Goal: Task Accomplishment & Management: Complete application form

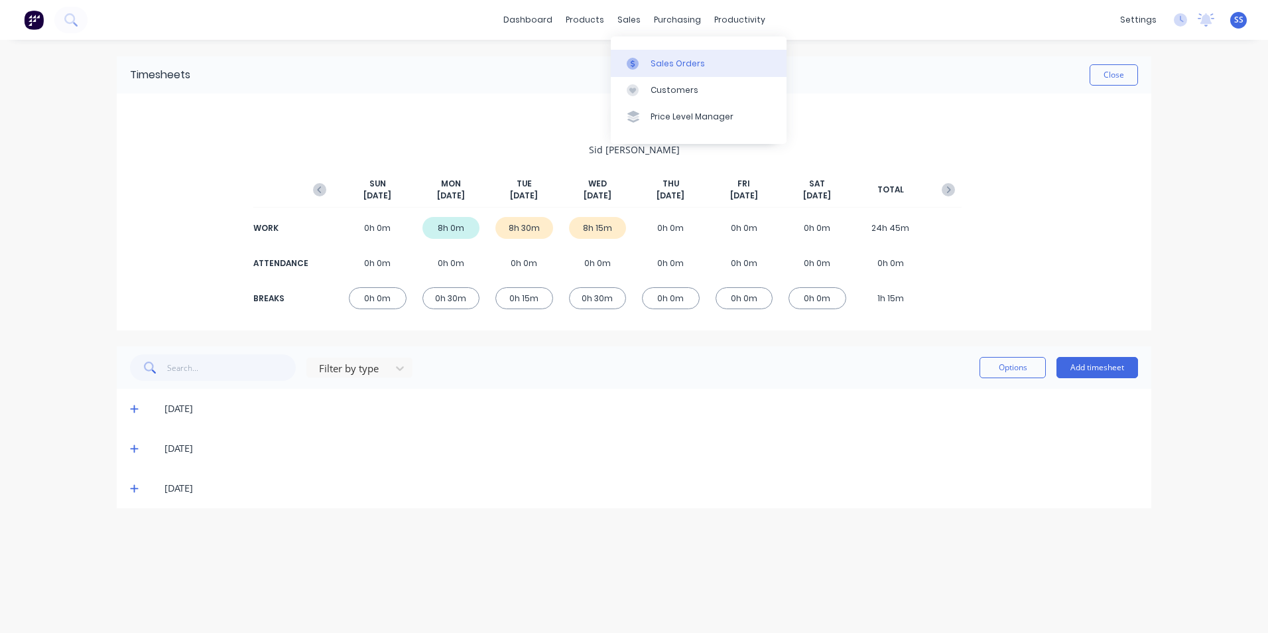
click at [662, 64] on div "Sales Orders" at bounding box center [677, 64] width 54 height 12
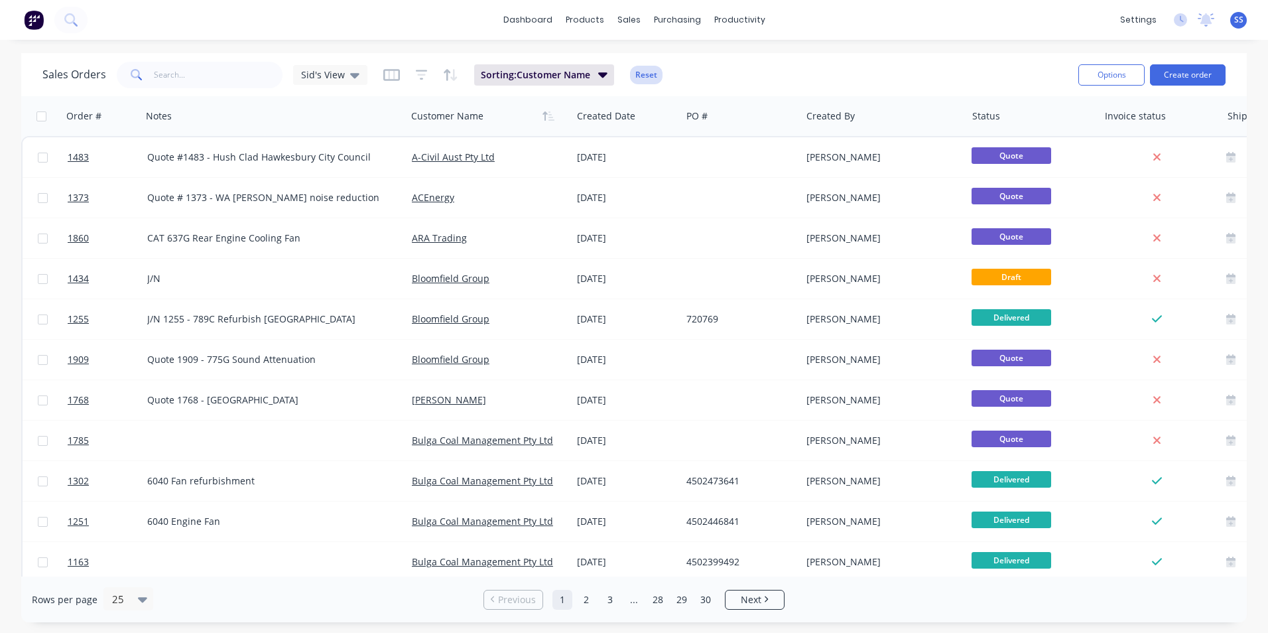
click at [650, 73] on button "Reset" at bounding box center [646, 75] width 32 height 19
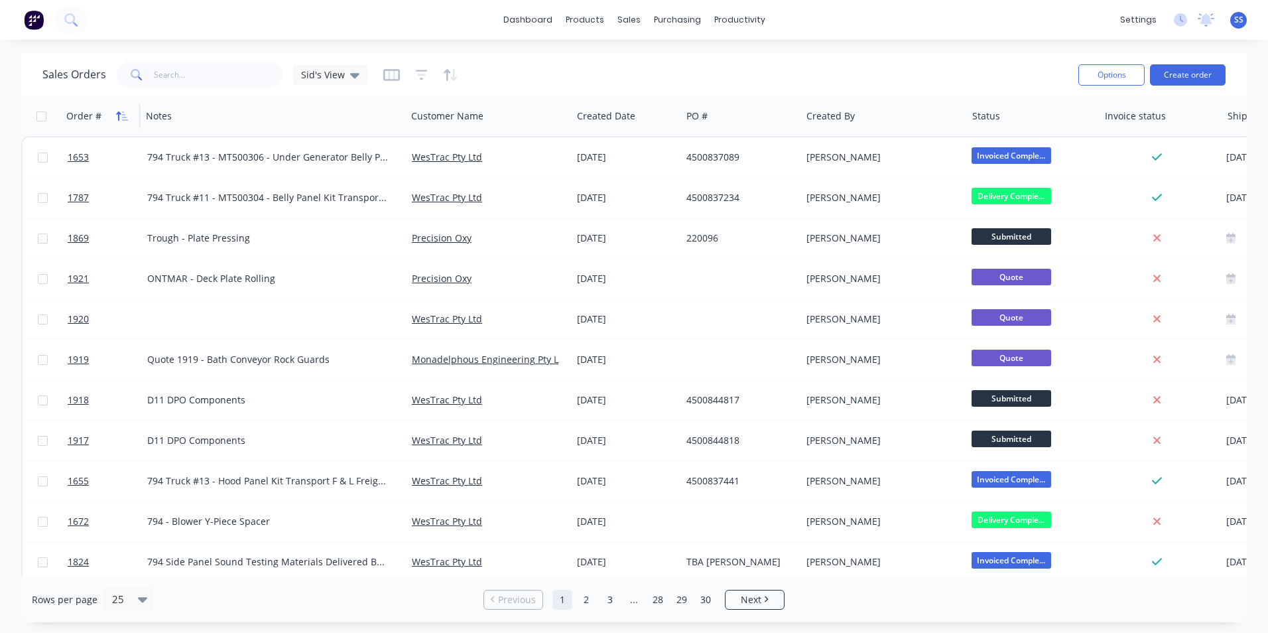
click at [123, 117] on icon "button" at bounding box center [125, 115] width 6 height 9
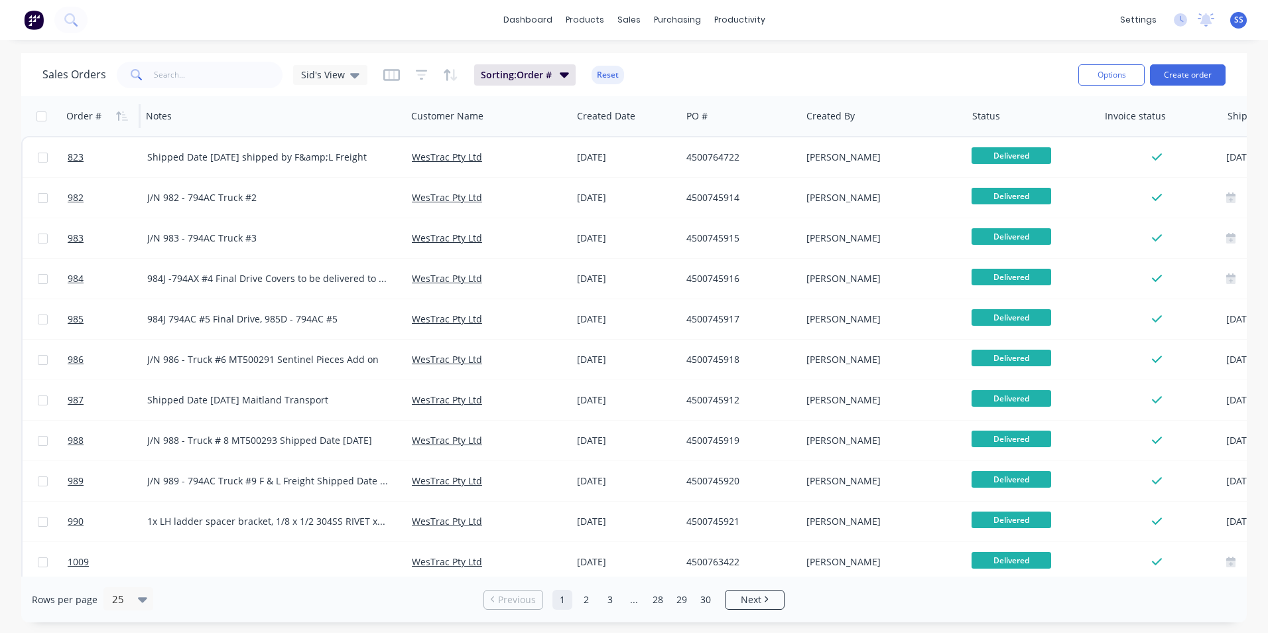
click at [123, 117] on icon "button" at bounding box center [125, 115] width 6 height 9
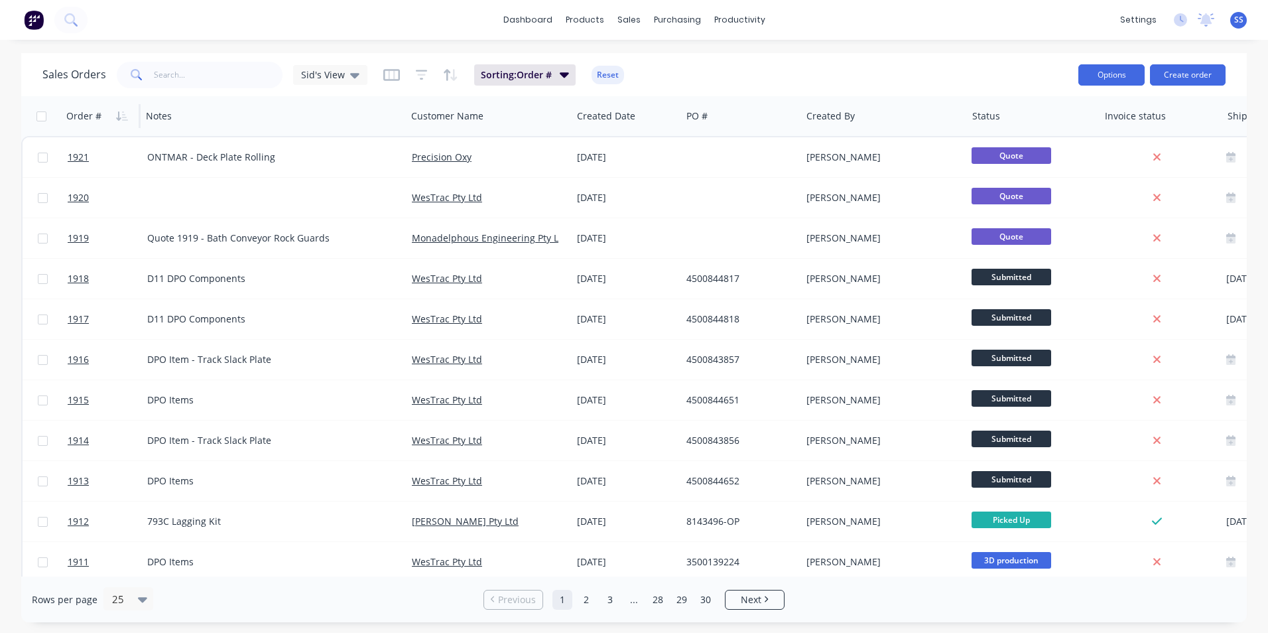
click at [1130, 73] on button "Options" at bounding box center [1111, 74] width 66 height 21
click at [1177, 73] on button "Create order" at bounding box center [1188, 74] width 76 height 21
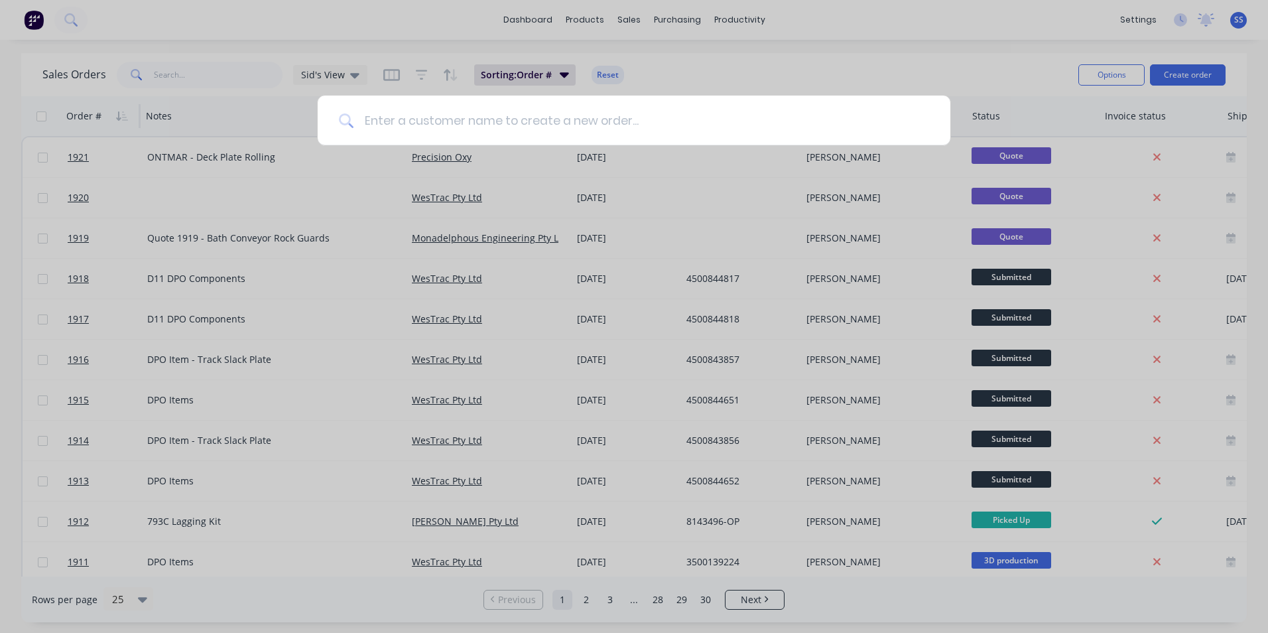
click at [665, 110] on input at bounding box center [640, 120] width 575 height 50
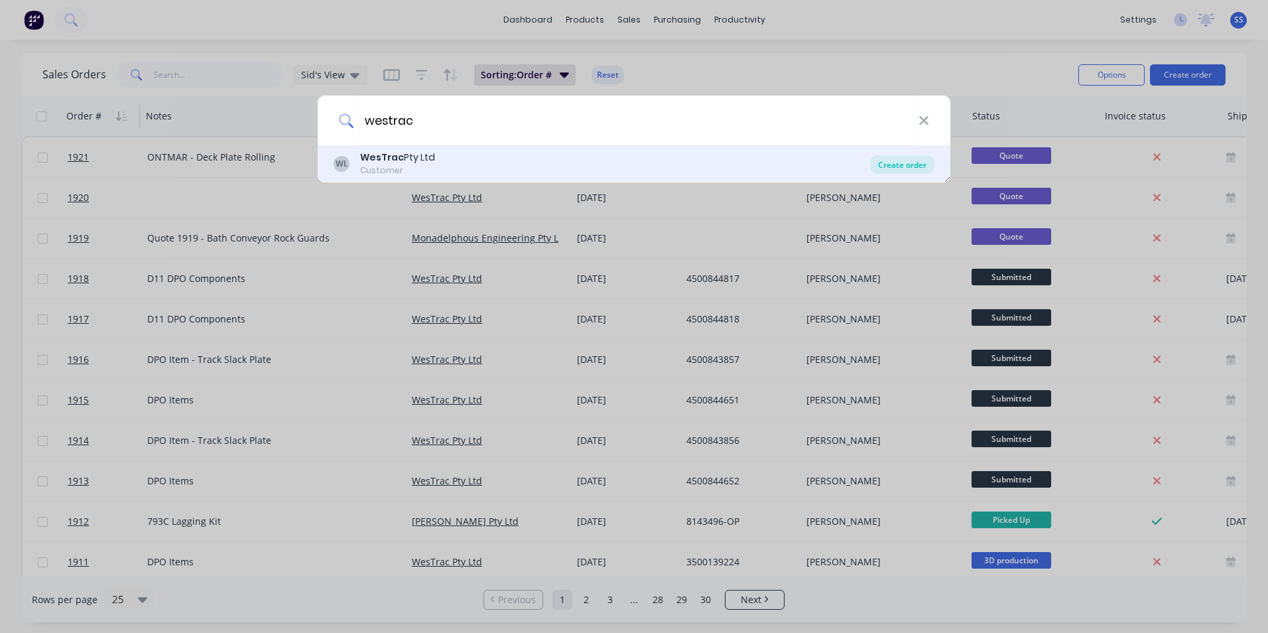
type input "westrac"
click at [894, 172] on div "Create order" at bounding box center [902, 164] width 64 height 19
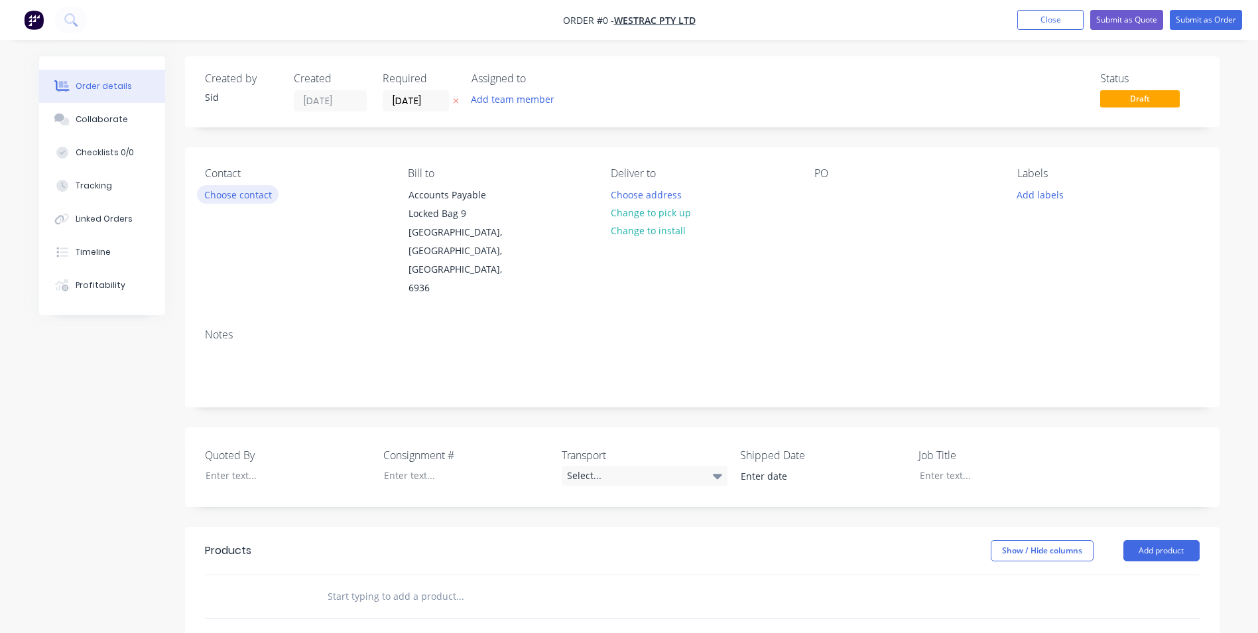
click at [259, 196] on button "Choose contact" at bounding box center [238, 194] width 82 height 18
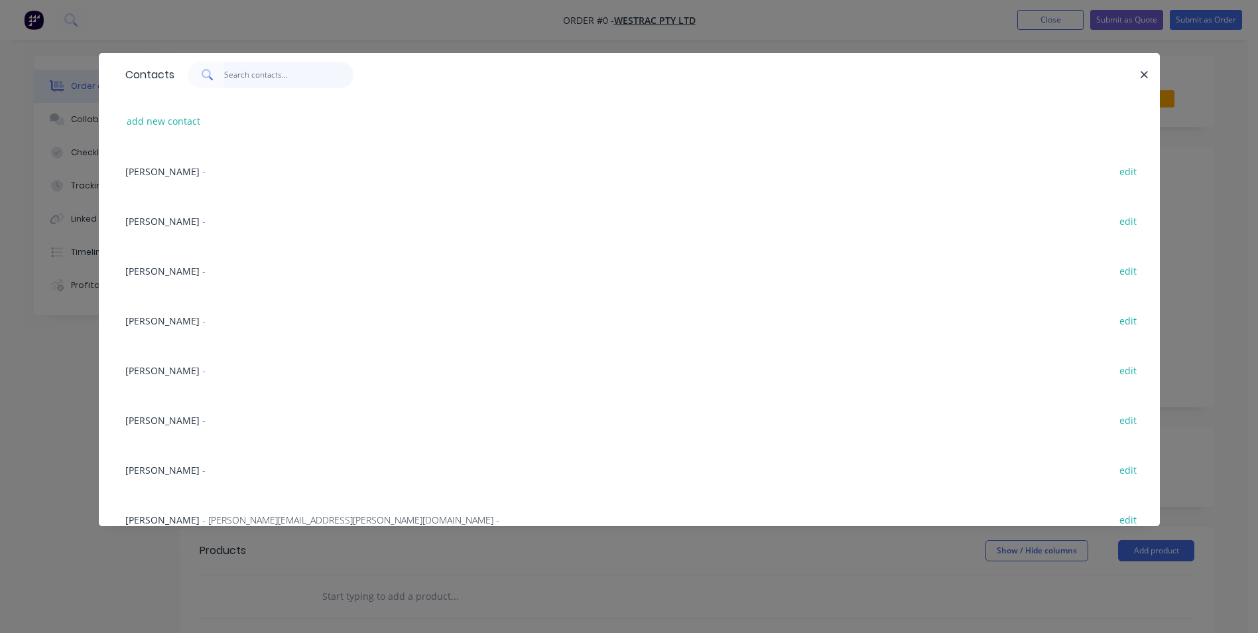
click at [275, 74] on input "text" at bounding box center [288, 75] width 129 height 27
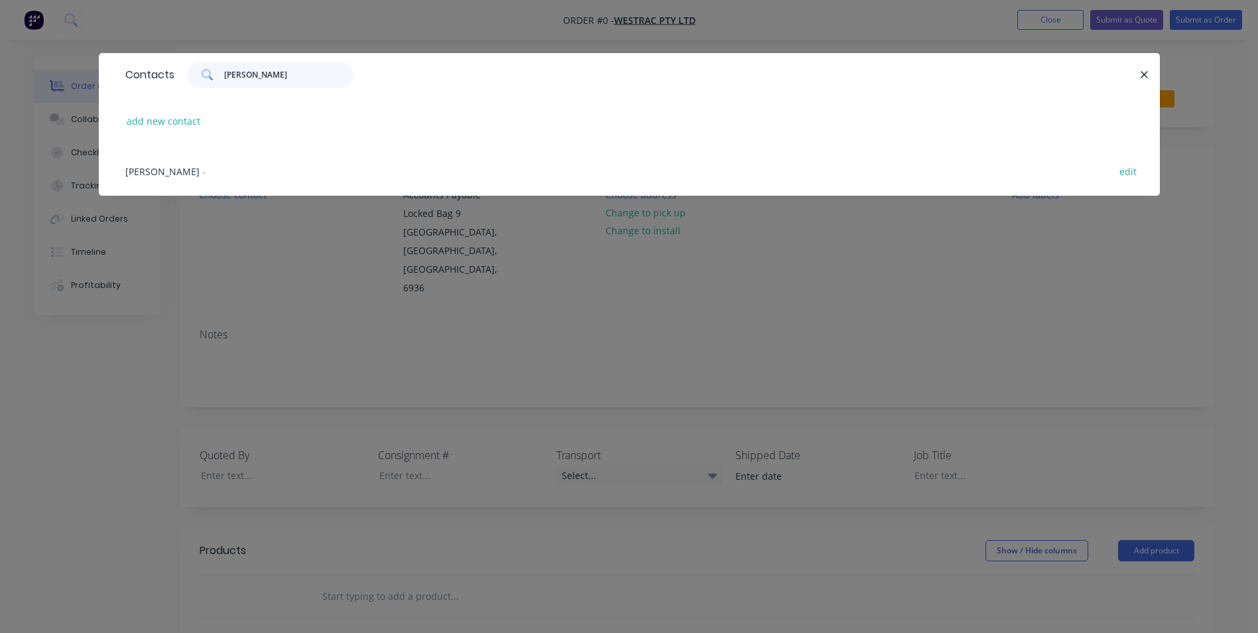
type input "[PERSON_NAME]"
click at [164, 164] on div "[PERSON_NAME] -" at bounding box center [165, 171] width 80 height 14
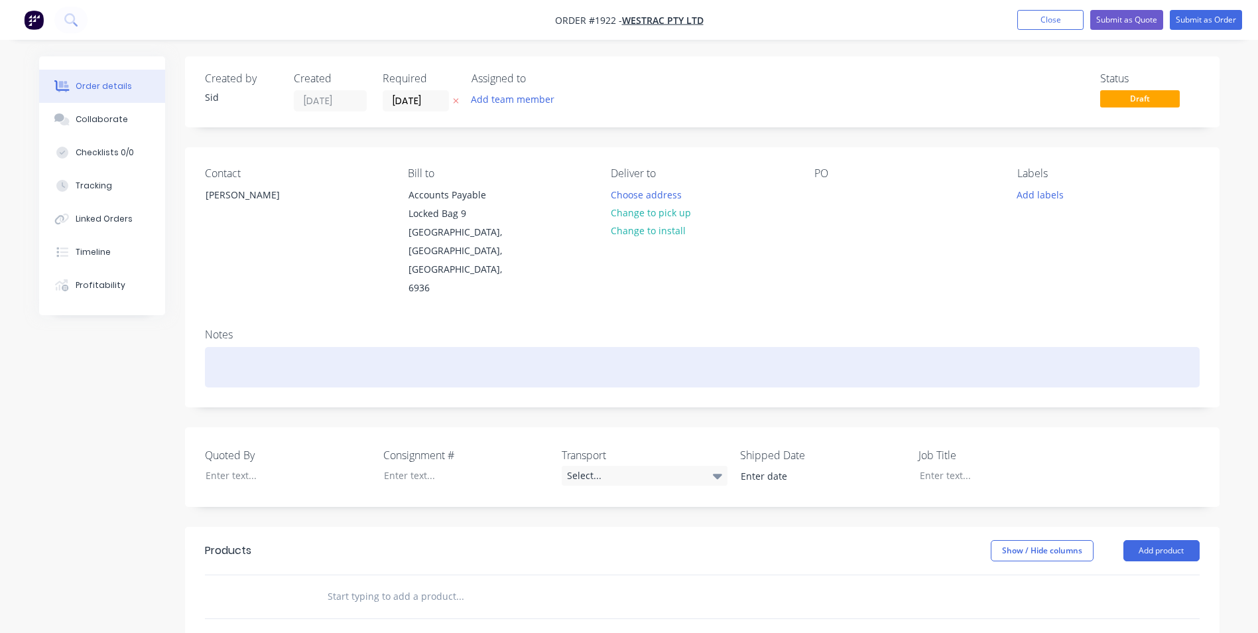
click at [416, 347] on div at bounding box center [702, 367] width 995 height 40
click at [274, 347] on div "Belly Panels side opening Cover" at bounding box center [702, 367] width 995 height 40
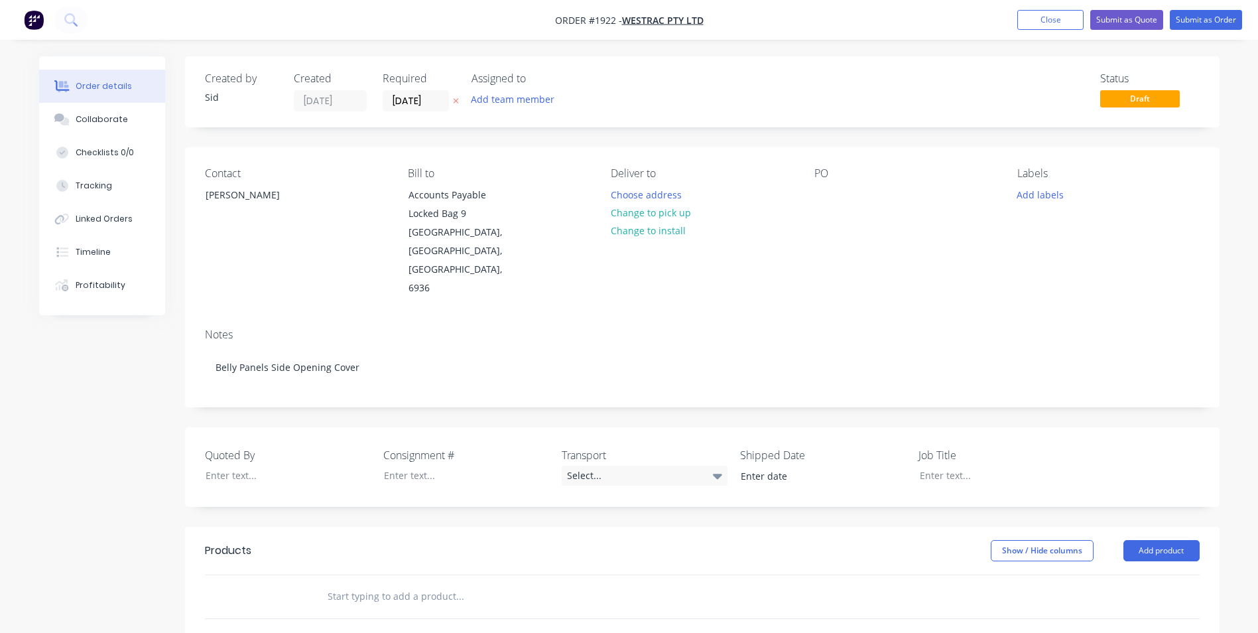
click at [84, 414] on div "Created by [PERSON_NAME] Created [DATE] Required [DATE] Assigned to Add team me…" at bounding box center [629, 506] width 1180 height 900
click at [703, 465] on div "Select..." at bounding box center [645, 475] width 166 height 20
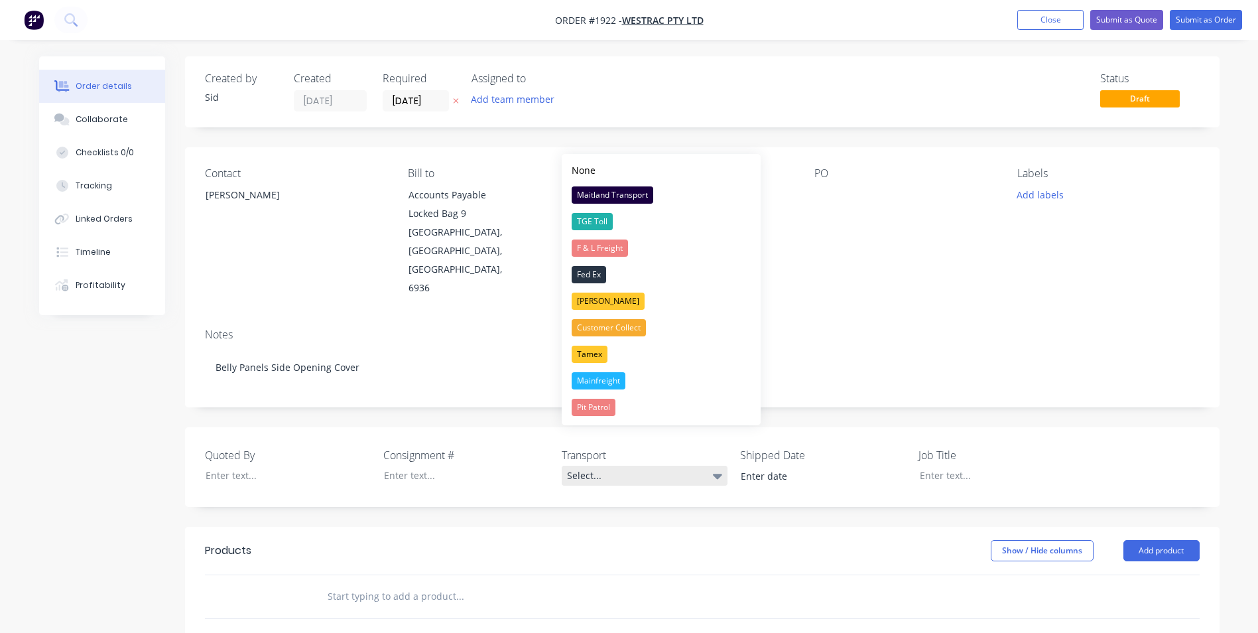
click at [703, 465] on div "Select..." at bounding box center [645, 475] width 166 height 20
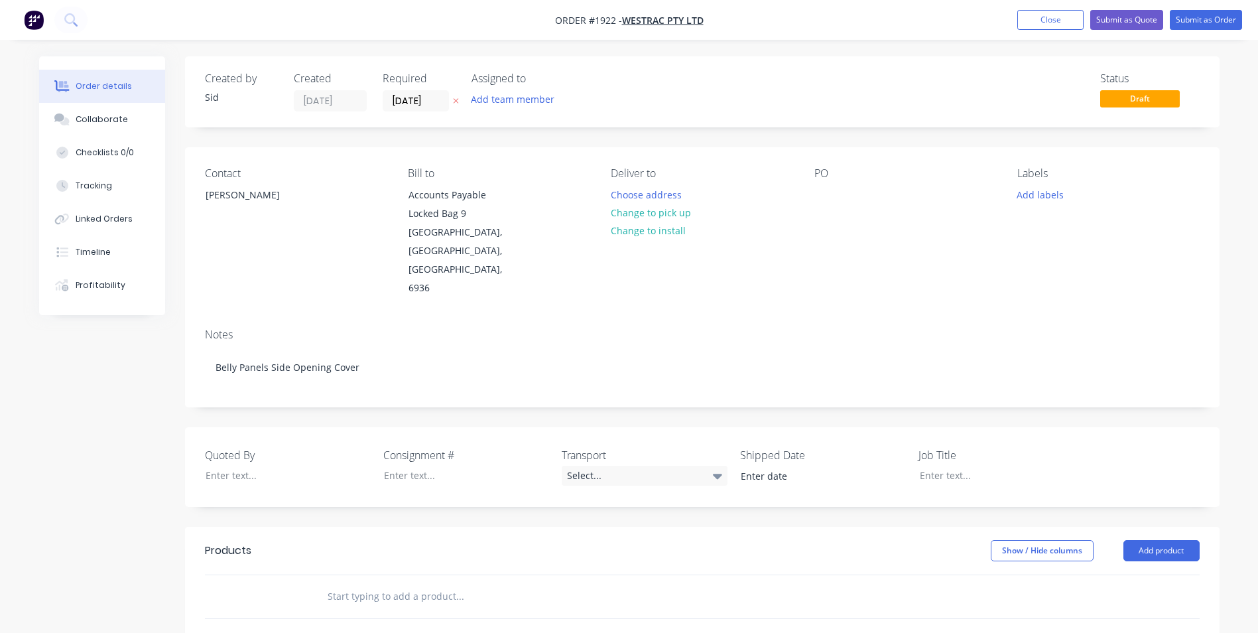
click at [413, 583] on input "text" at bounding box center [459, 596] width 265 height 27
type input "RH SIde opening Cover"
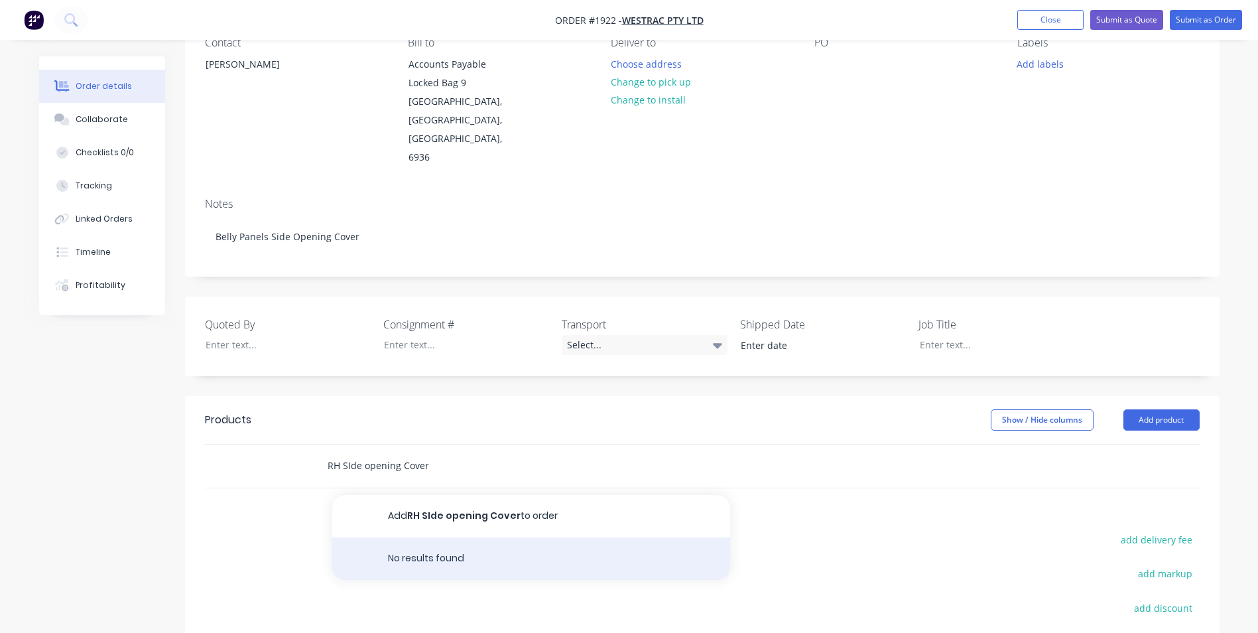
scroll to position [131, 0]
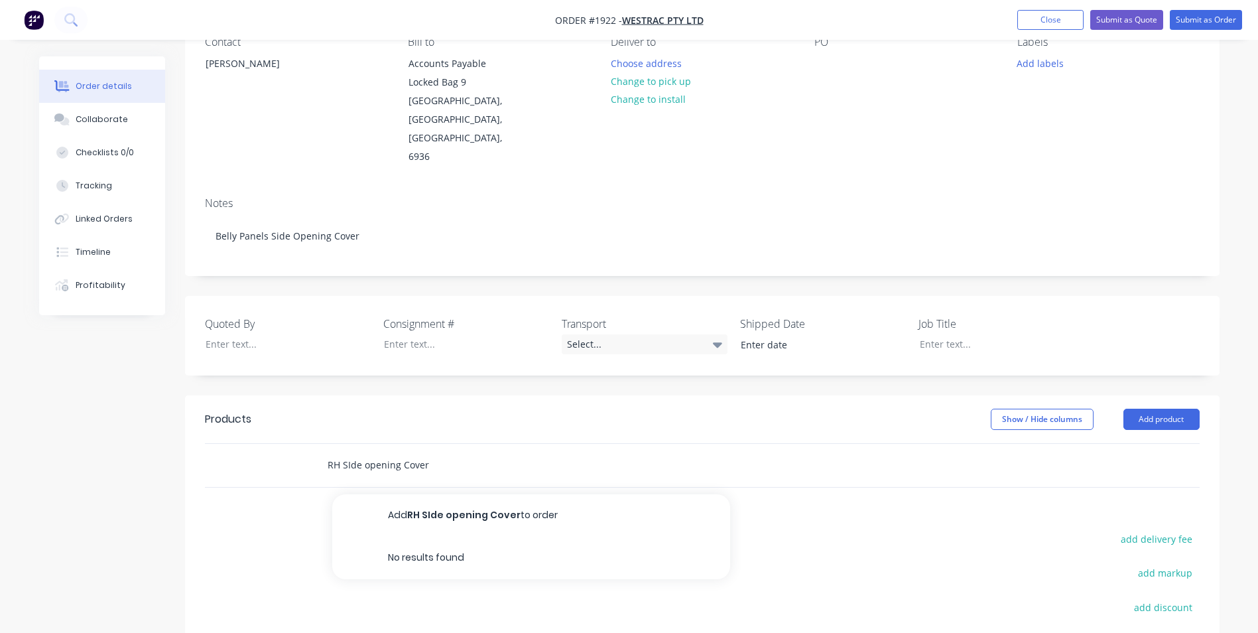
drag, startPoint x: 467, startPoint y: 432, endPoint x: 290, endPoint y: 430, distance: 177.0
click at [290, 444] on div "RH SIde opening Cover Add RH SIde opening Cover to order No results found" at bounding box center [702, 465] width 995 height 43
click at [1179, 408] on button "Add product" at bounding box center [1161, 418] width 76 height 21
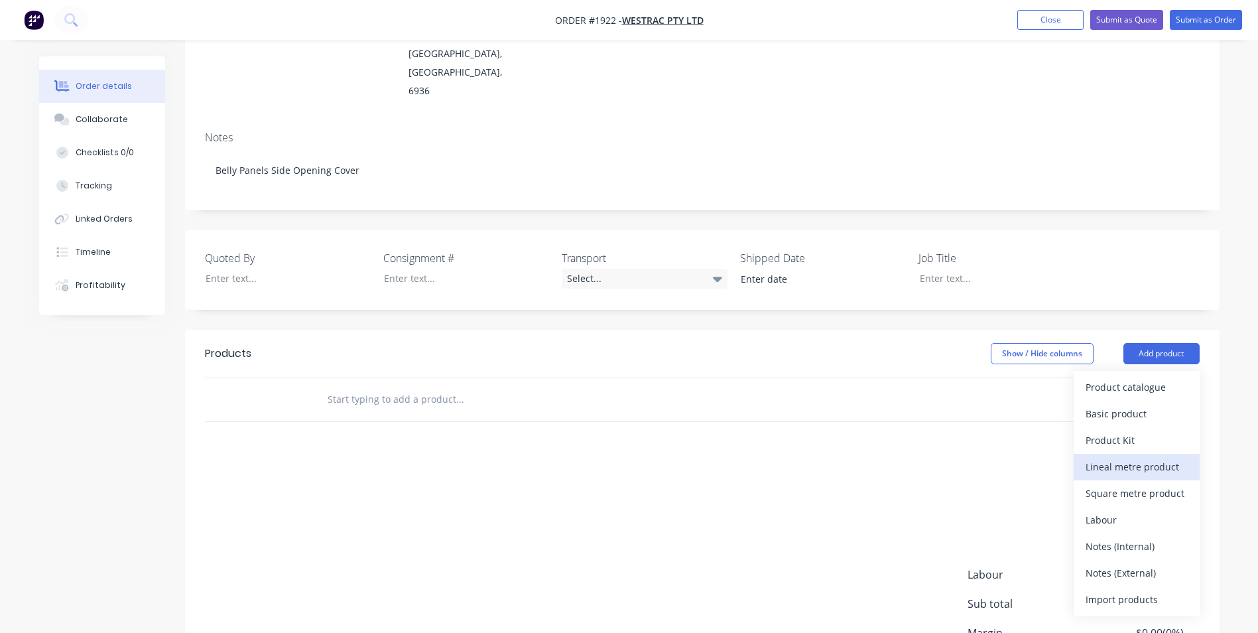
scroll to position [198, 0]
click at [1150, 403] on div "Basic product" at bounding box center [1136, 412] width 102 height 19
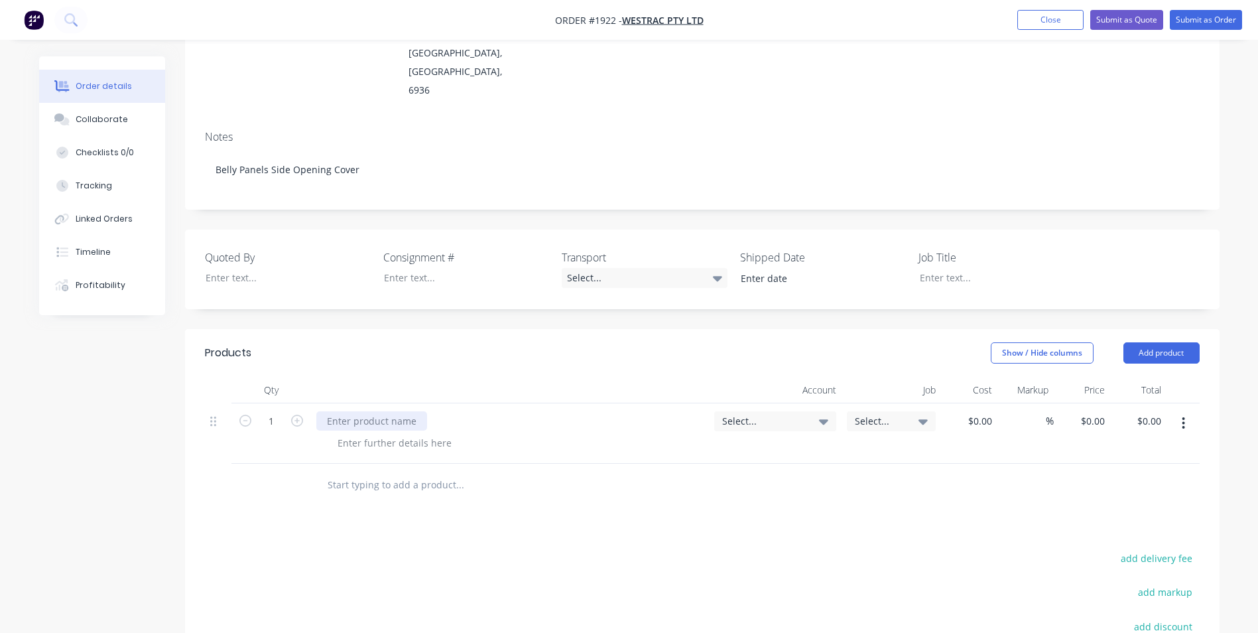
click at [408, 411] on div at bounding box center [371, 420] width 111 height 19
click at [780, 414] on span "Select..." at bounding box center [764, 421] width 84 height 14
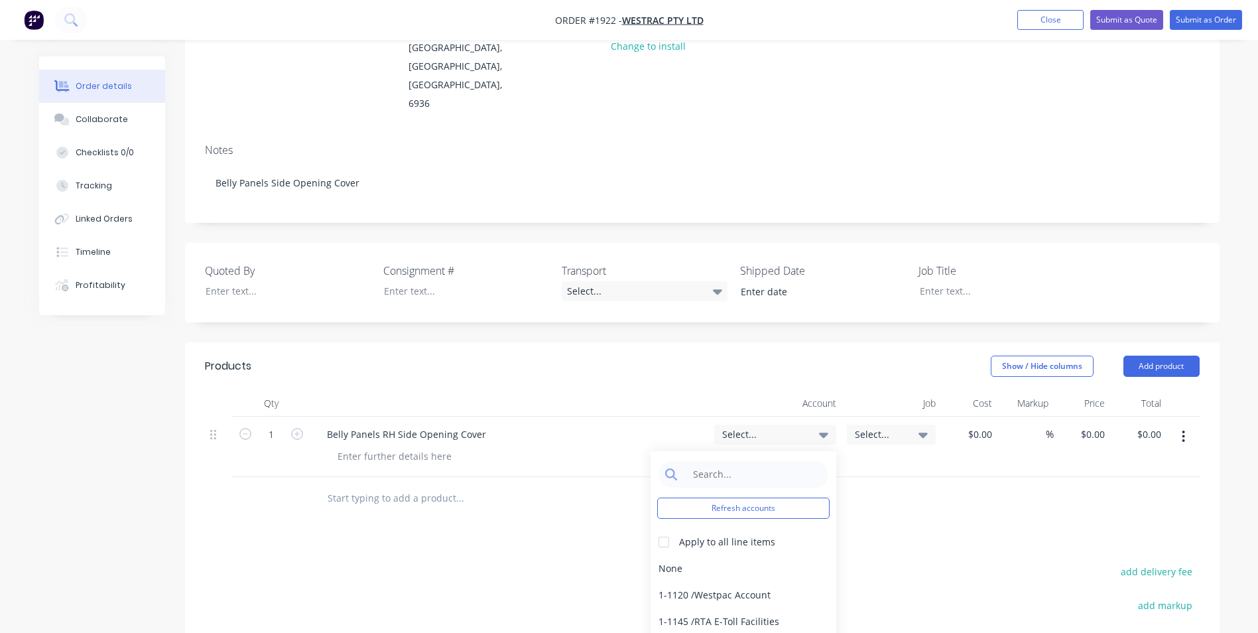
scroll to position [184, 0]
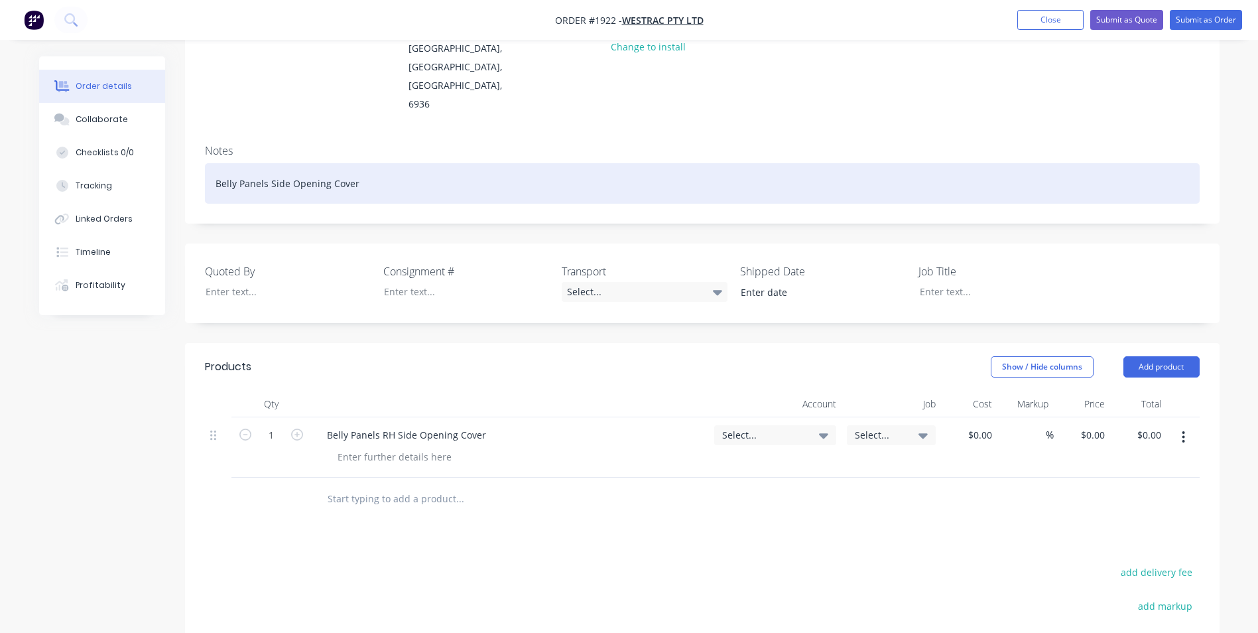
click at [213, 163] on div "Belly Panels Side Opening Cover" at bounding box center [702, 183] width 995 height 40
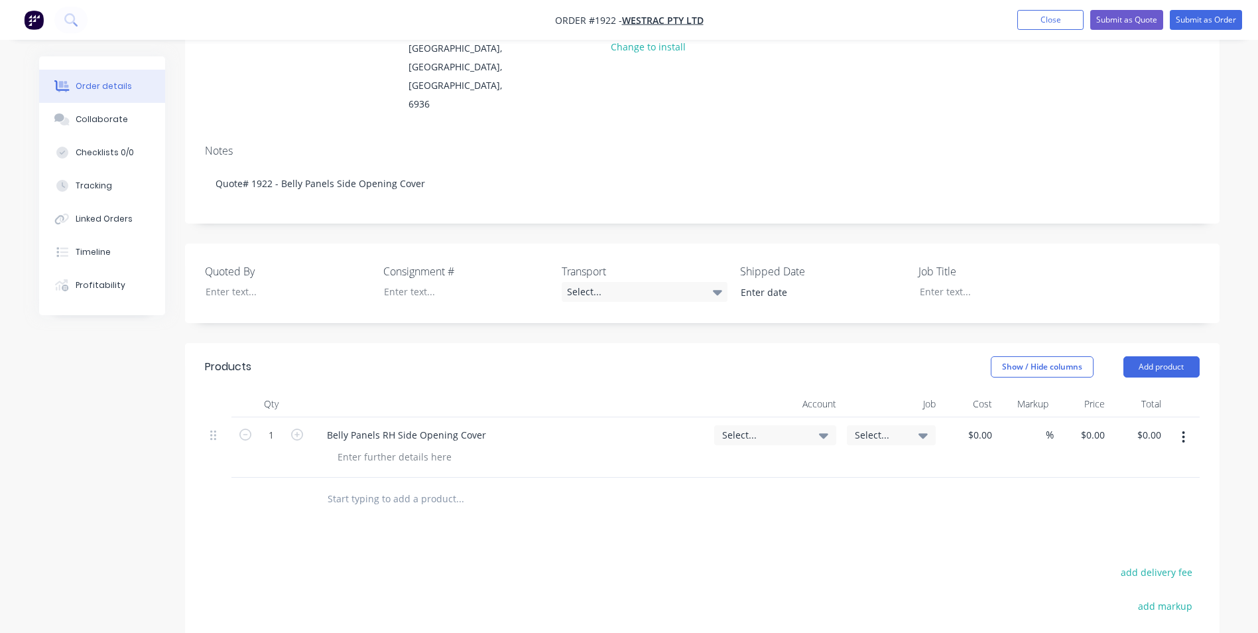
click at [129, 377] on div "Created by [PERSON_NAME] Created [DATE] Required [DATE] Assigned to Add team me…" at bounding box center [629, 366] width 1180 height 986
click at [1179, 425] on button "button" at bounding box center [1183, 437] width 31 height 24
click at [1147, 489] on div "Duplicate" at bounding box center [1136, 498] width 102 height 19
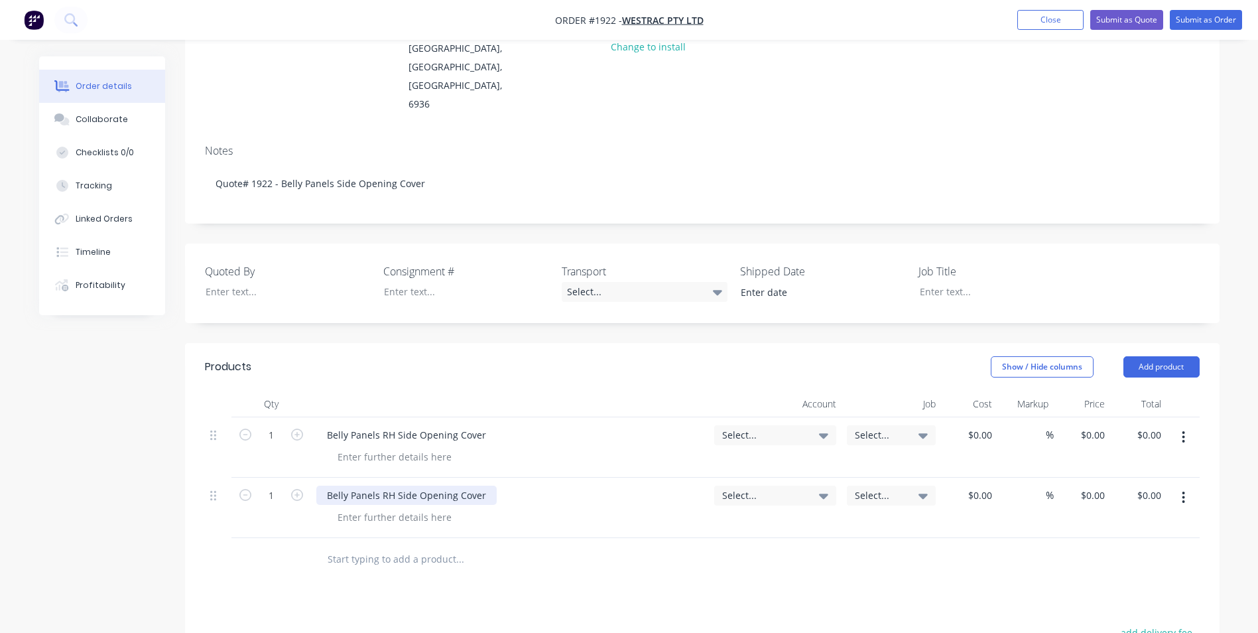
click at [388, 485] on div "Belly Panels RH Side Opening Cover" at bounding box center [406, 494] width 180 height 19
click at [74, 469] on div "Created by [PERSON_NAME] Created [DATE] Required [DATE] Assigned to Add team me…" at bounding box center [629, 396] width 1180 height 1046
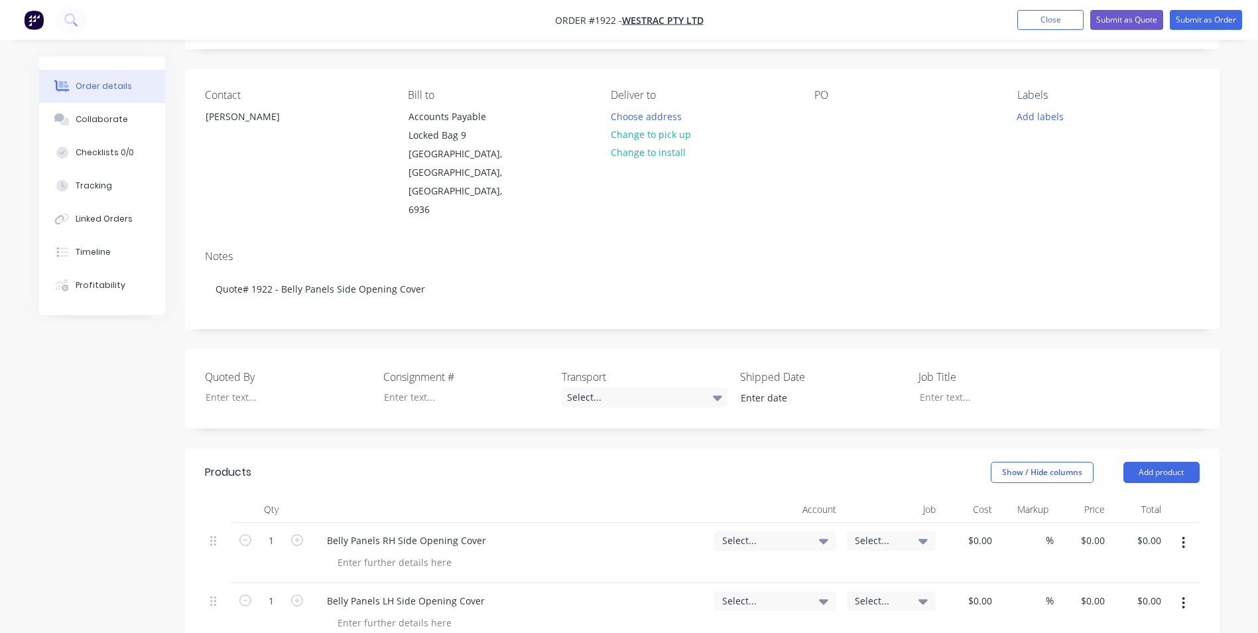
scroll to position [0, 0]
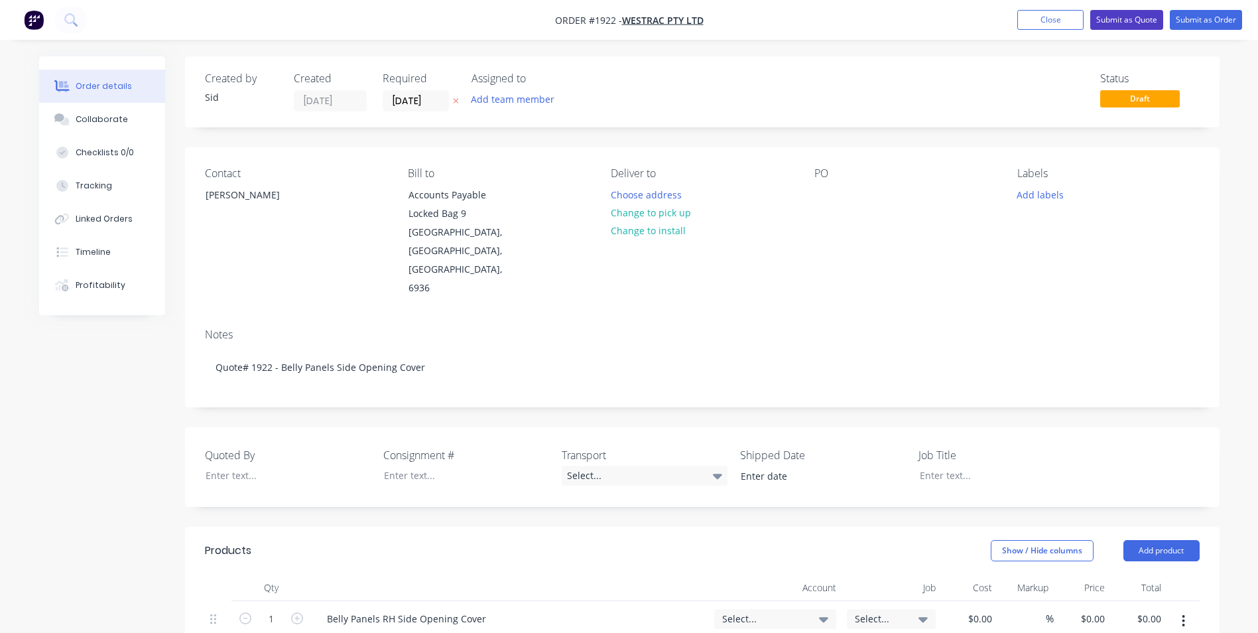
click at [1115, 17] on button "Submit as Quote" at bounding box center [1126, 20] width 73 height 20
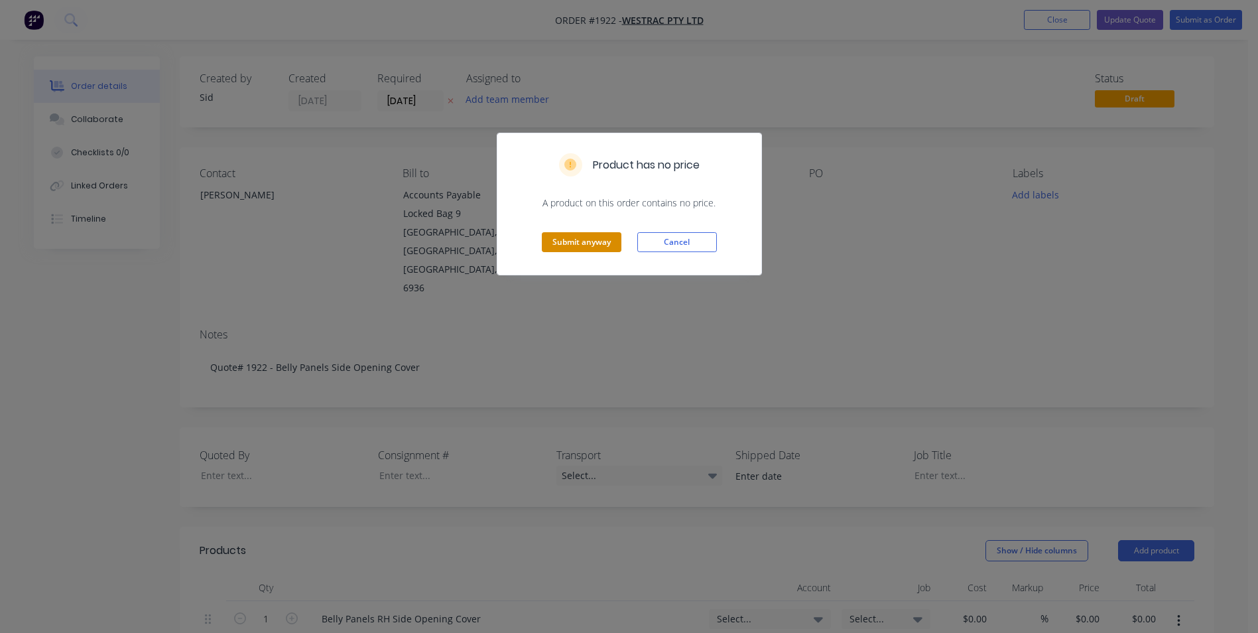
click at [583, 241] on button "Submit anyway" at bounding box center [582, 242] width 80 height 20
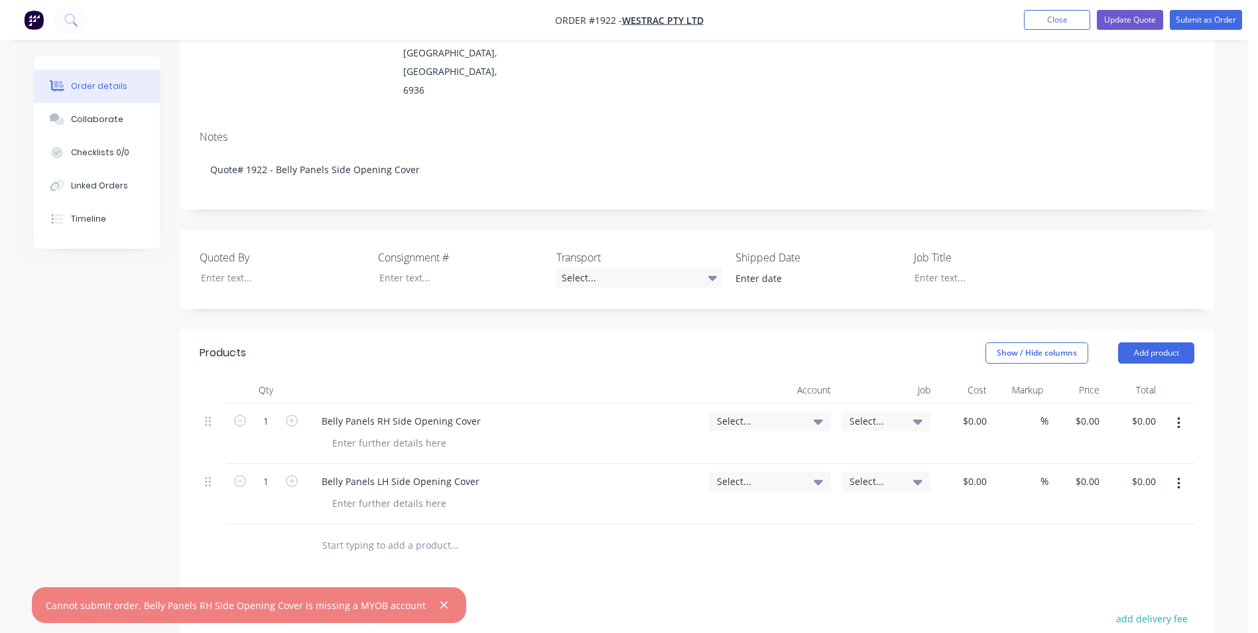
scroll to position [198, 0]
click at [821, 413] on icon at bounding box center [818, 420] width 9 height 15
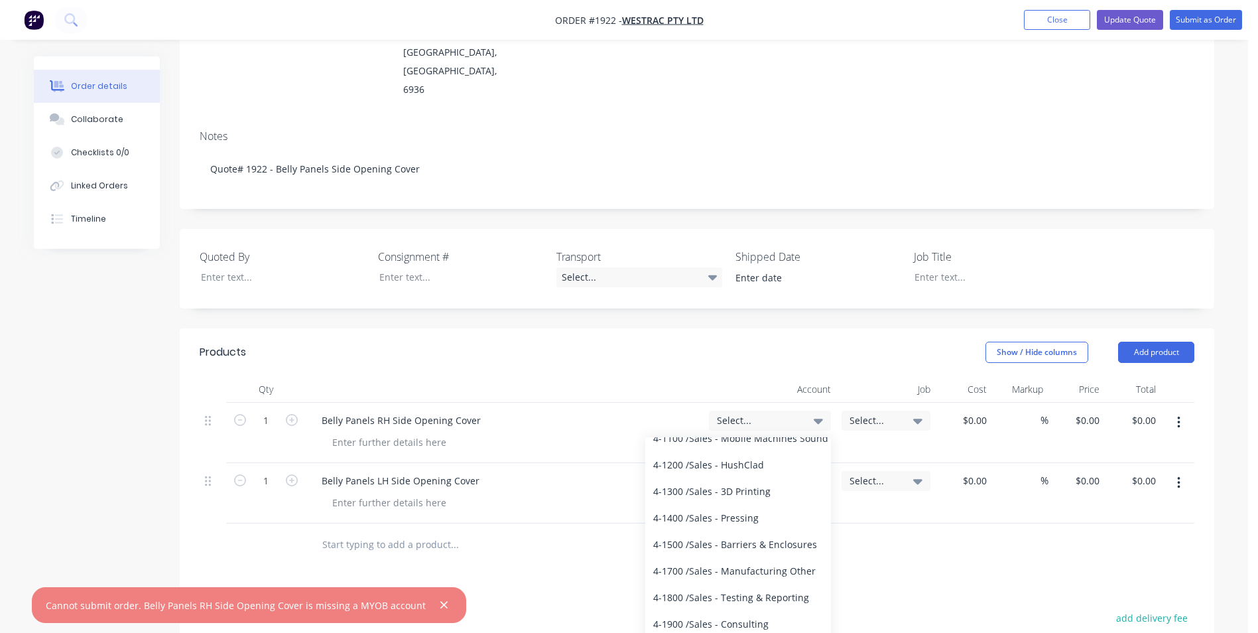
scroll to position [2186, 0]
click at [768, 556] on div "4-1700 / Sales - Manufacturing Other" at bounding box center [738, 569] width 186 height 27
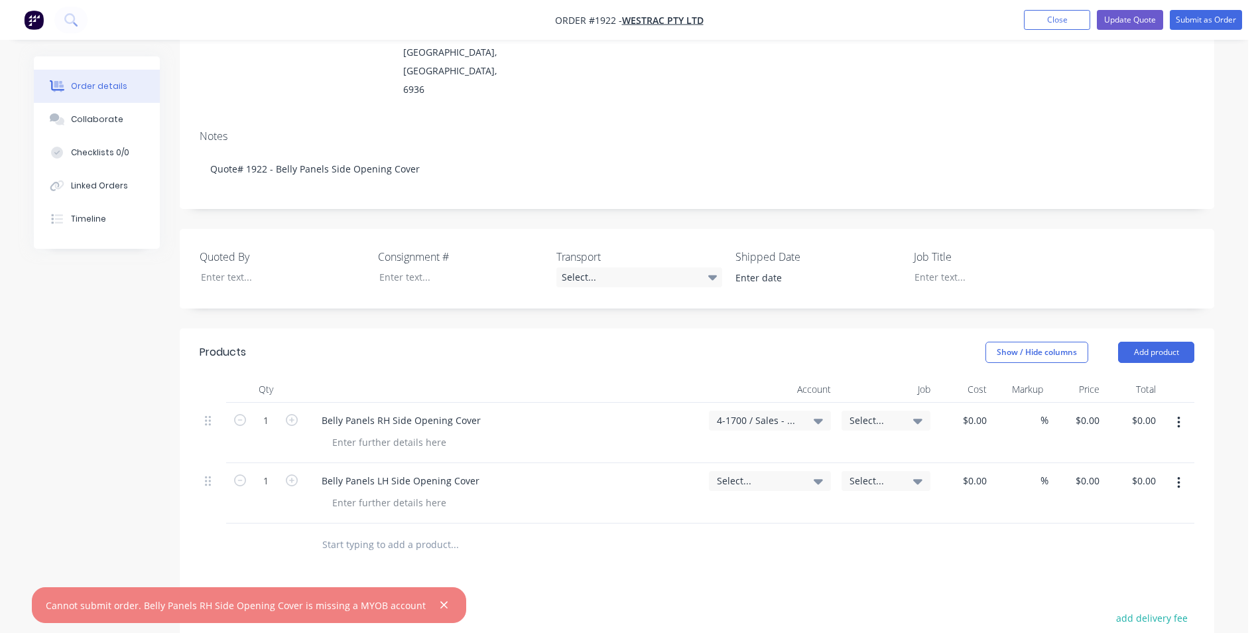
click at [779, 473] on span "Select..." at bounding box center [759, 480] width 84 height 14
click at [863, 523] on div at bounding box center [697, 544] width 995 height 43
click at [814, 413] on icon at bounding box center [818, 420] width 9 height 15
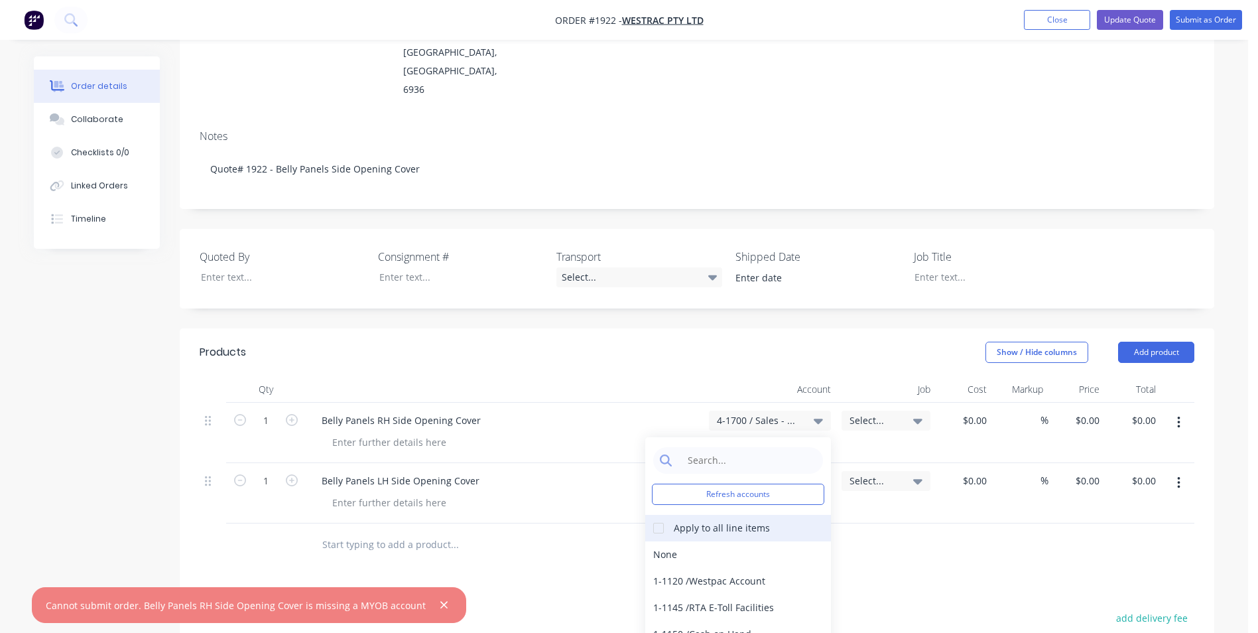
click at [660, 514] on div at bounding box center [658, 527] width 27 height 27
click at [875, 523] on div at bounding box center [697, 544] width 995 height 43
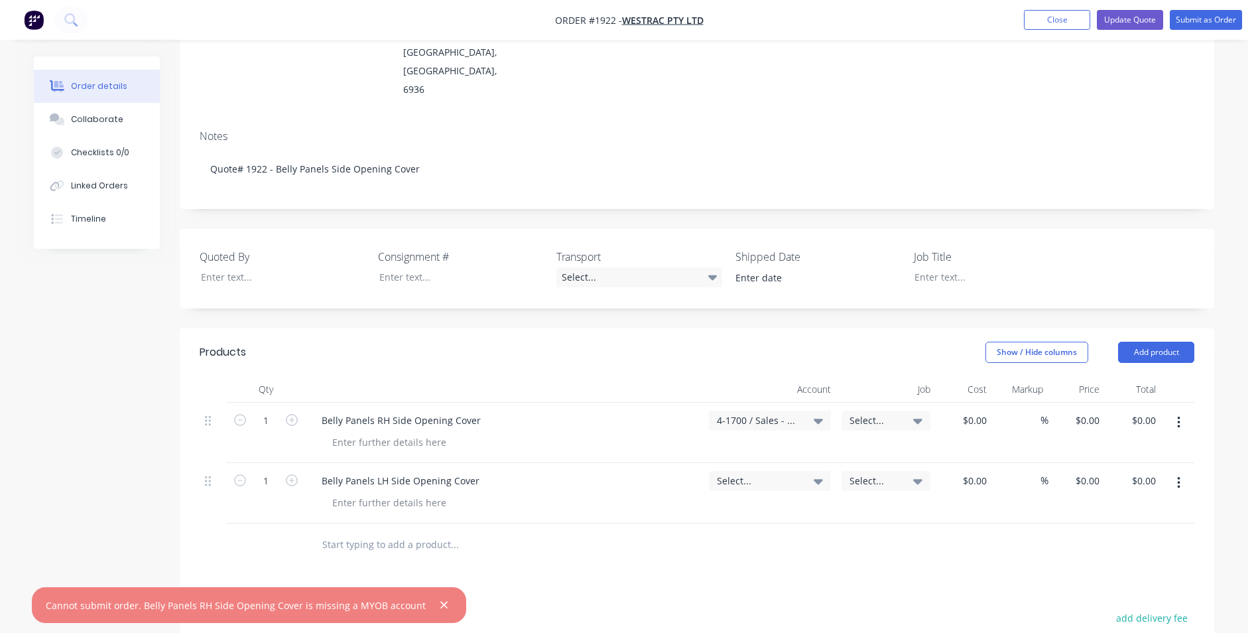
click at [814, 473] on icon at bounding box center [818, 480] width 9 height 15
click at [752, 507] on input at bounding box center [748, 520] width 136 height 27
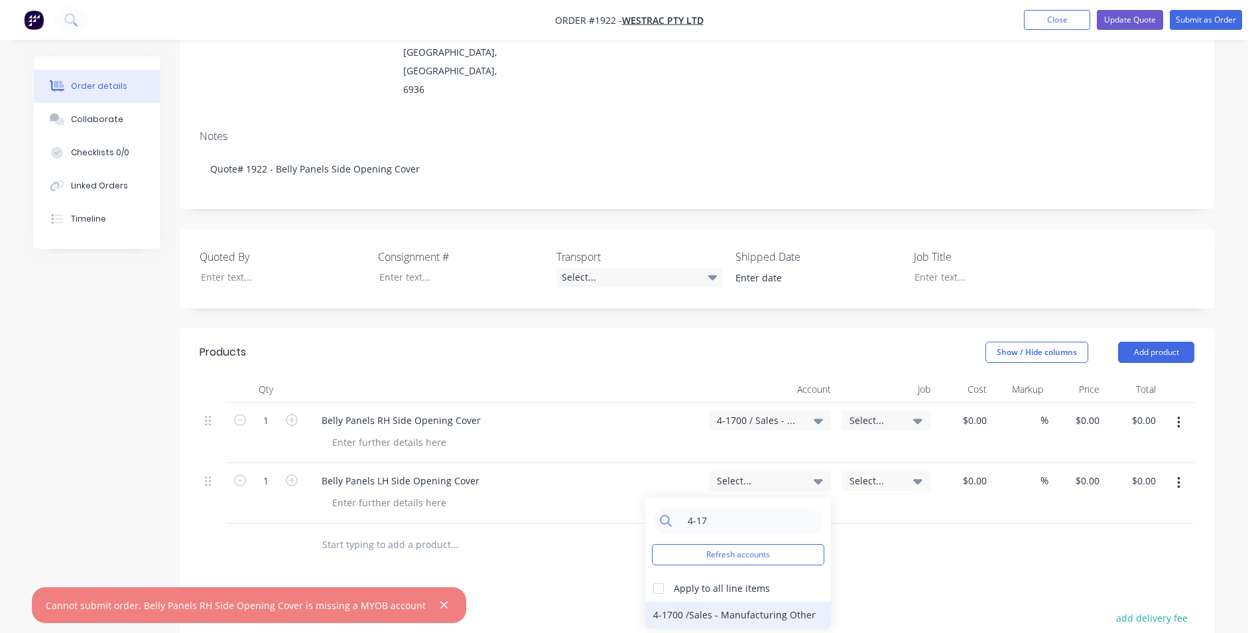
type input "4-17"
click at [727, 601] on div "4-1700 / Sales - Manufacturing Other" at bounding box center [738, 614] width 186 height 27
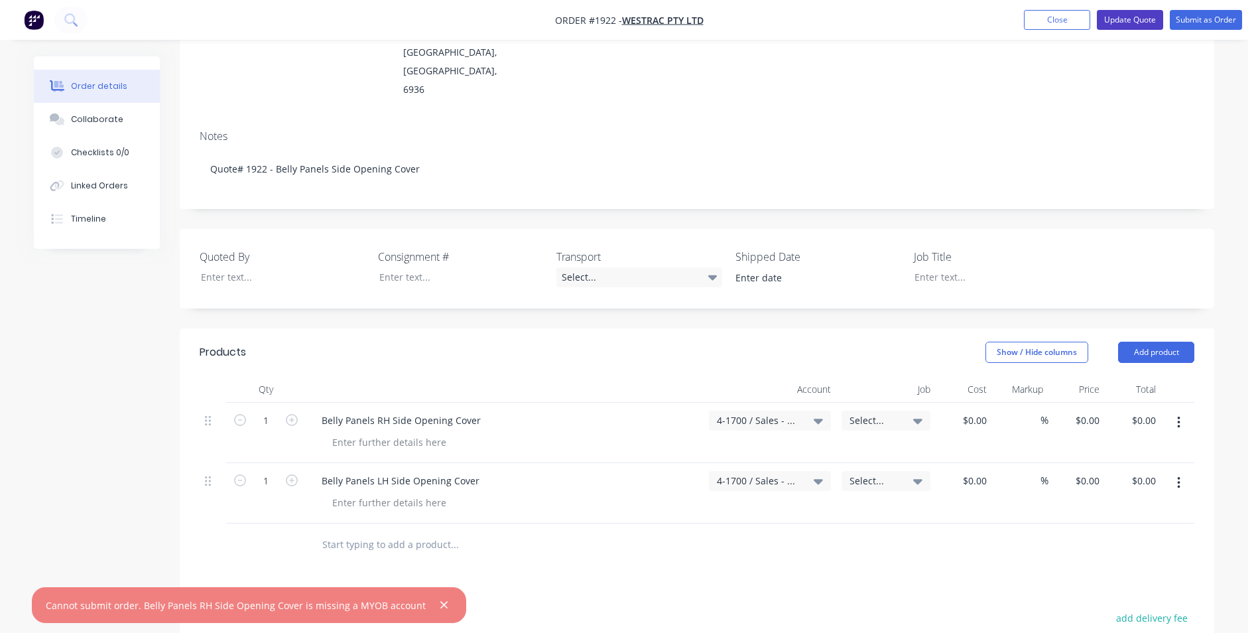
click at [1114, 20] on button "Update Quote" at bounding box center [1130, 20] width 66 height 20
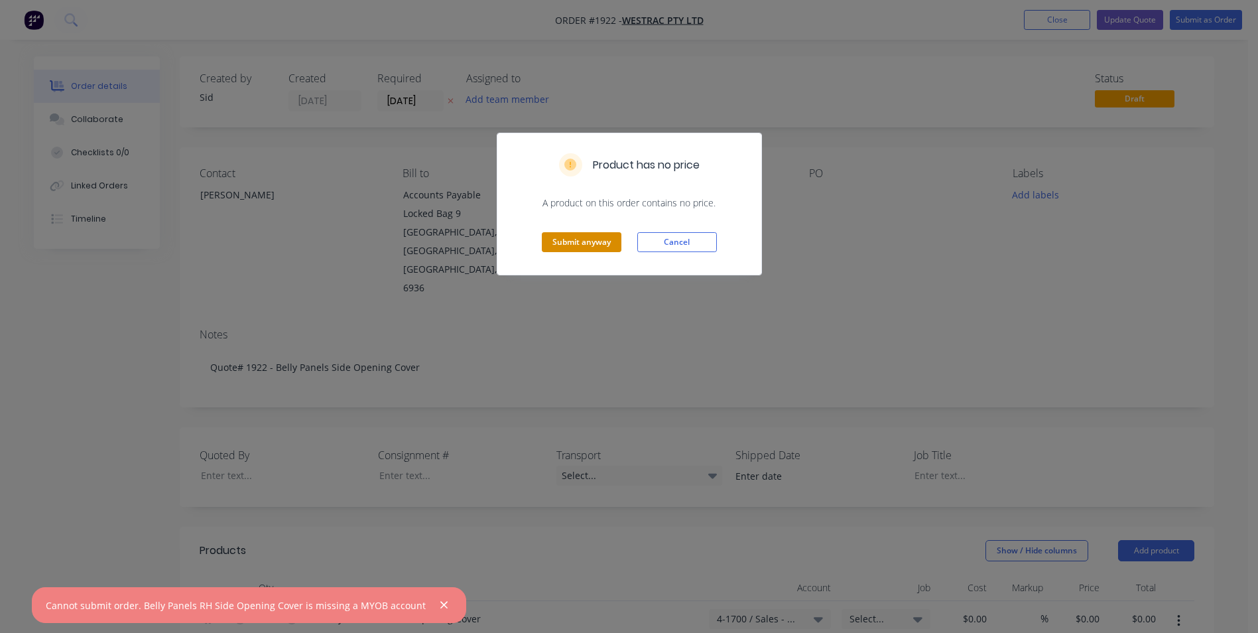
click at [588, 241] on button "Submit anyway" at bounding box center [582, 242] width 80 height 20
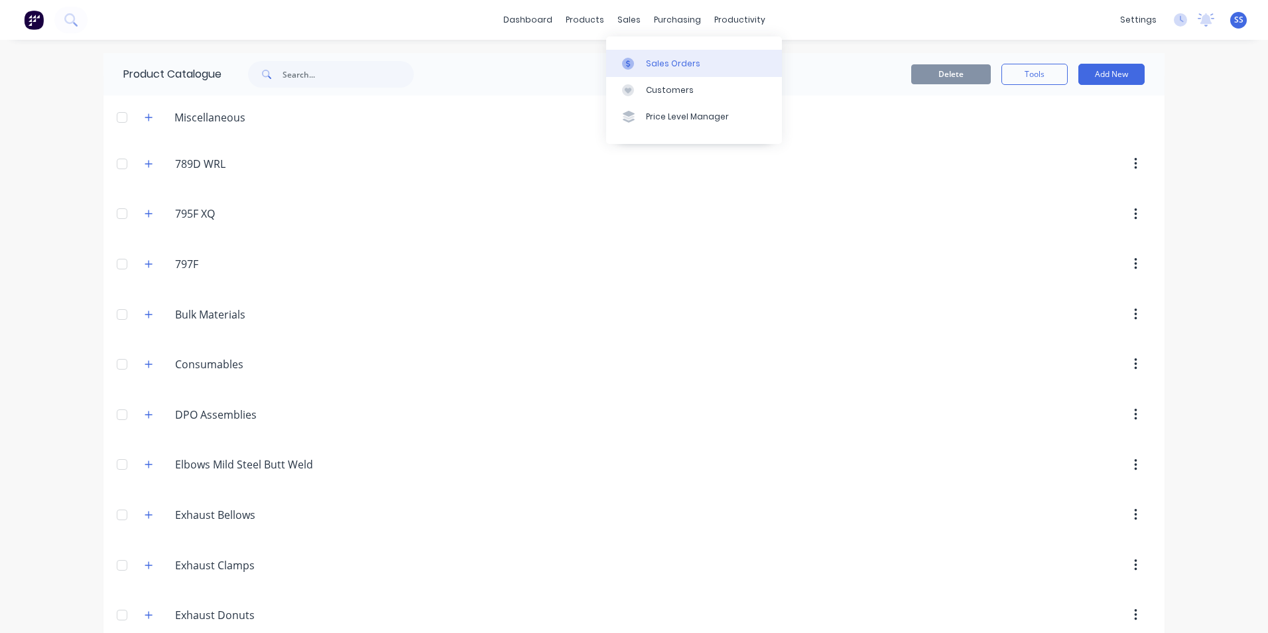
click at [659, 62] on div "Sales Orders" at bounding box center [673, 64] width 54 height 12
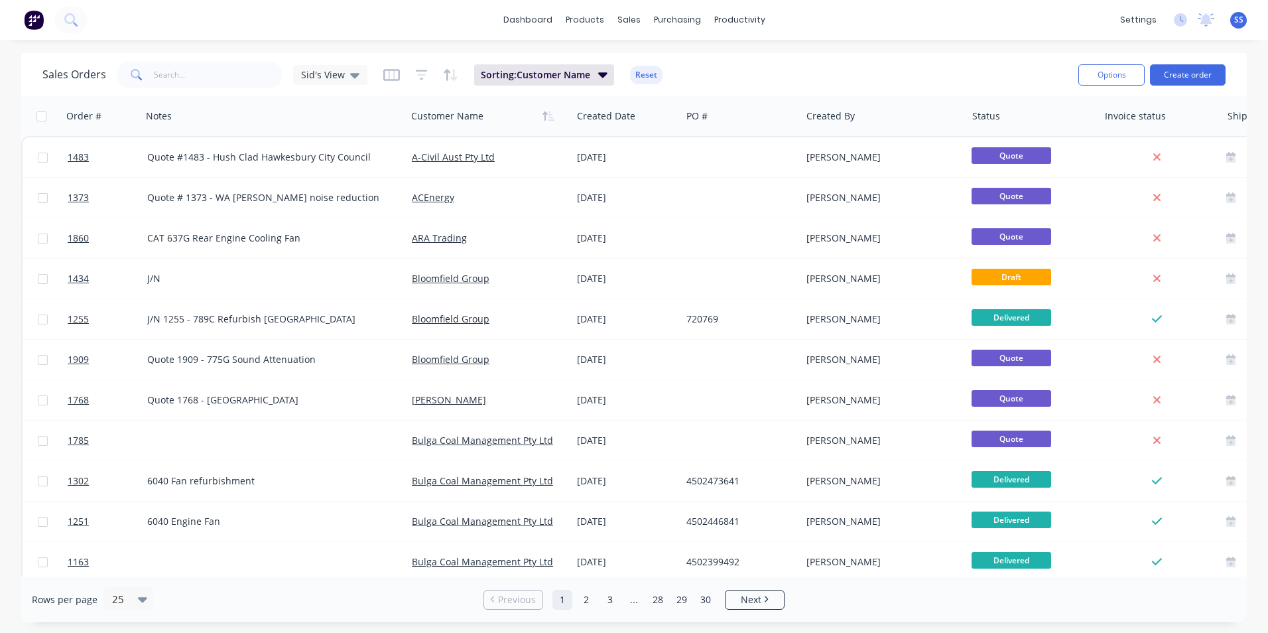
click at [641, 91] on div "Sales Orders [PERSON_NAME]'s View Sorting: Customer Name Reset Options Create o…" at bounding box center [633, 74] width 1225 height 43
click at [644, 78] on button "Reset" at bounding box center [646, 75] width 32 height 19
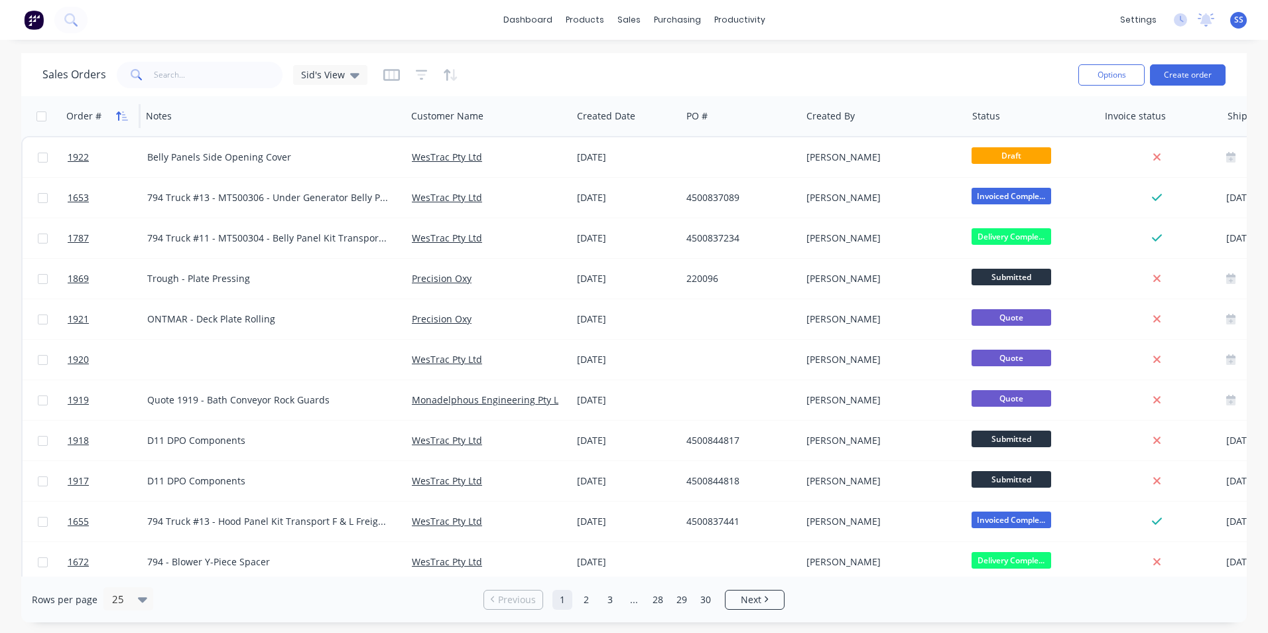
click at [119, 115] on icon "button" at bounding box center [118, 115] width 5 height 9
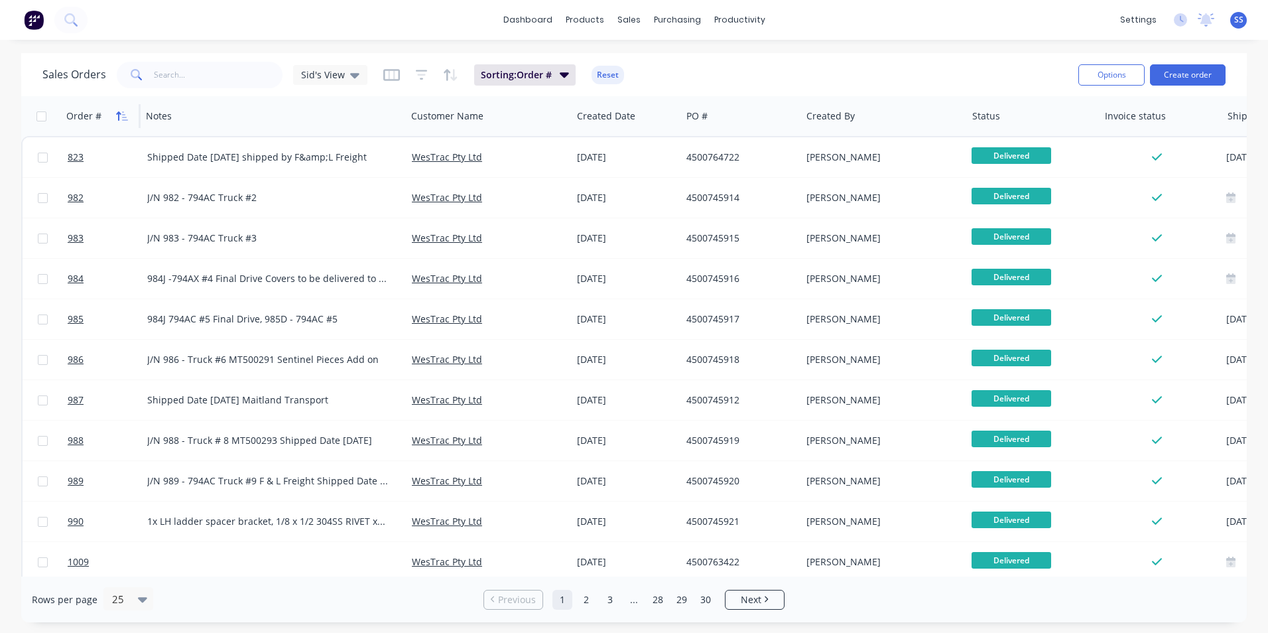
click at [119, 115] on icon "button" at bounding box center [118, 115] width 5 height 9
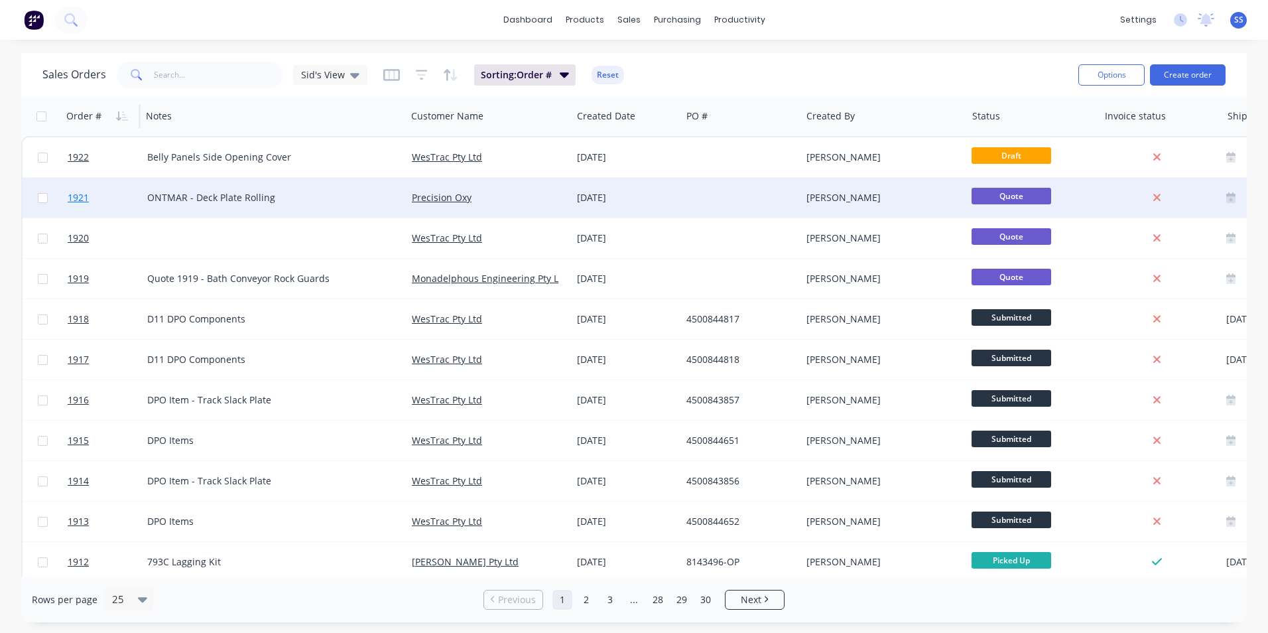
click at [77, 194] on span "1921" at bounding box center [78, 197] width 21 height 13
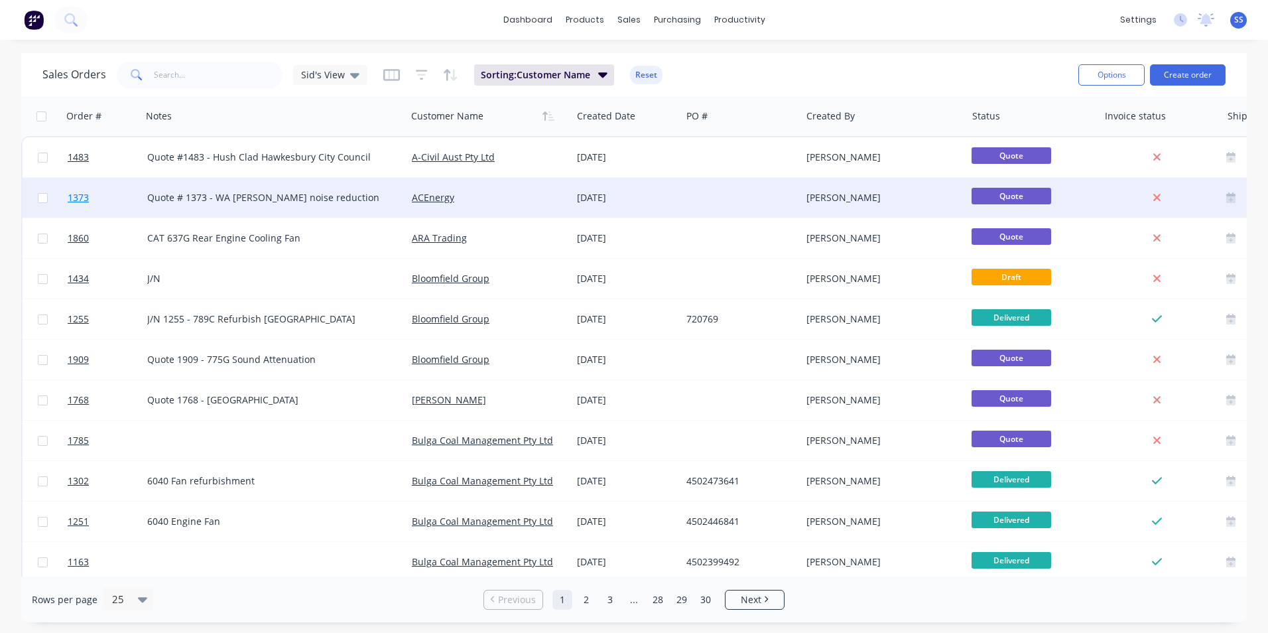
click at [88, 195] on span "1373" at bounding box center [78, 197] width 21 height 13
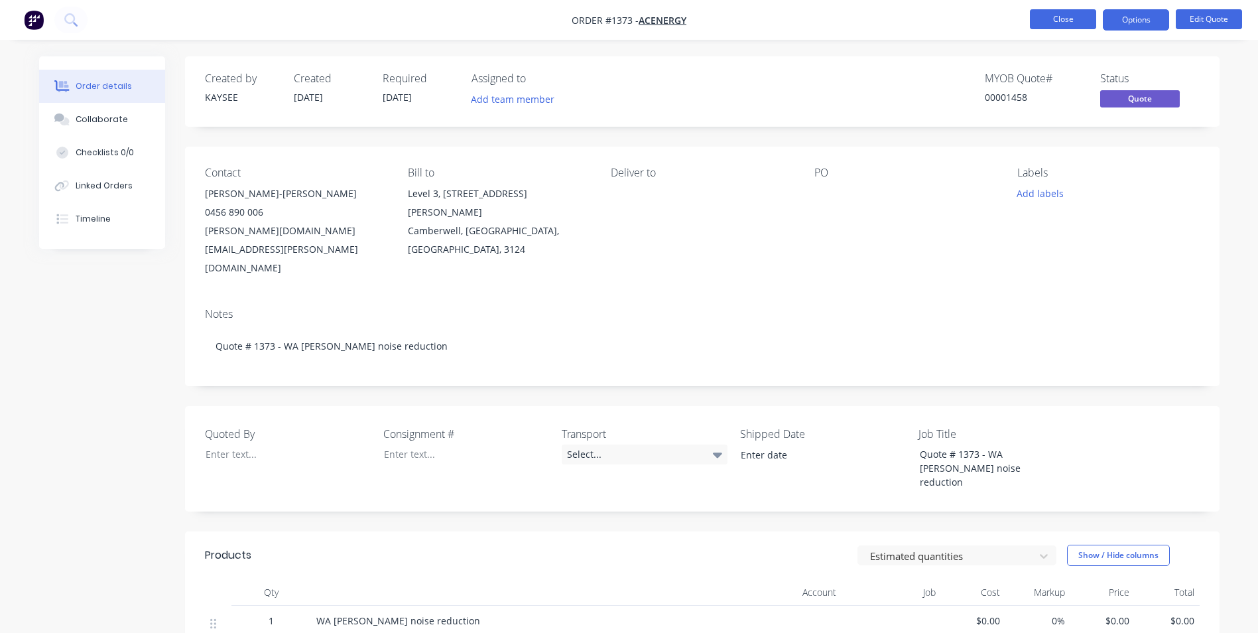
click at [1069, 21] on button "Close" at bounding box center [1063, 19] width 66 height 20
